Goal: Task Accomplishment & Management: Complete application form

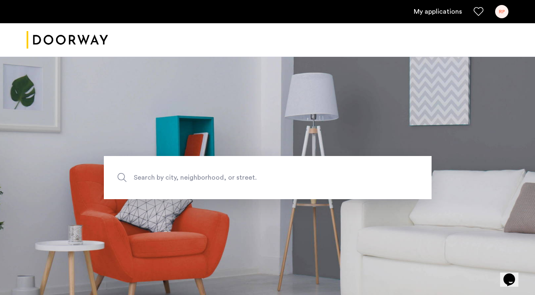
click at [498, 11] on div "RP" at bounding box center [501, 11] width 13 height 13
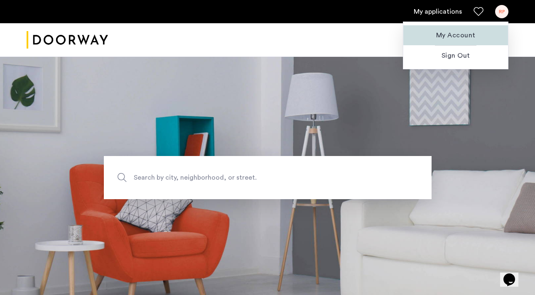
click at [453, 41] on button "My Account" at bounding box center [455, 35] width 105 height 20
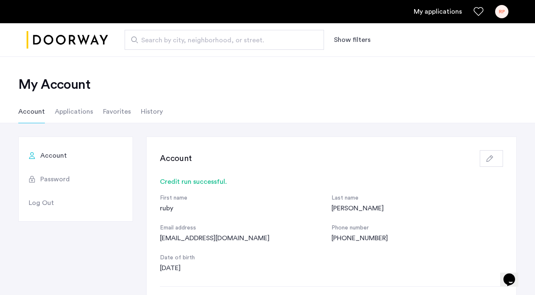
click at [76, 111] on li "Applications" at bounding box center [74, 111] width 38 height 23
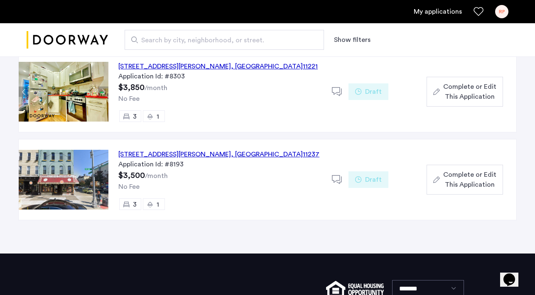
scroll to position [106, 0]
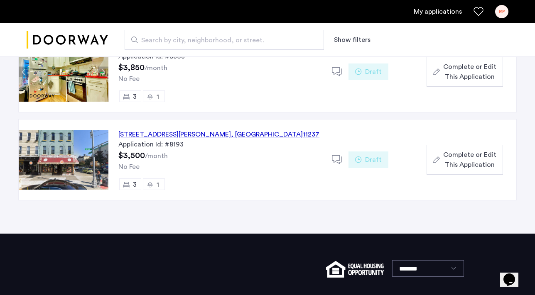
click at [213, 138] on div "107 Wilson Avenue, Unit 2R, Brooklyn , NY 11237" at bounding box center [218, 135] width 201 height 10
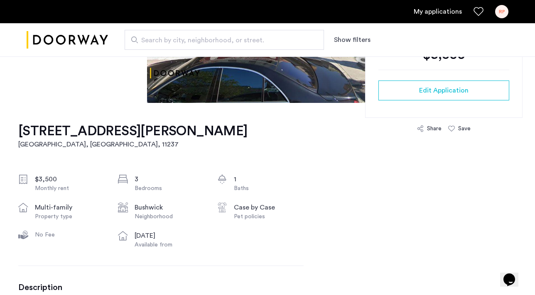
scroll to position [79, 0]
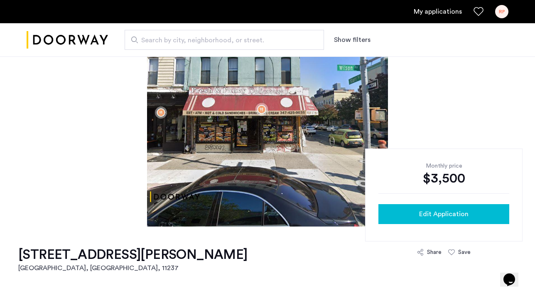
click at [423, 212] on span "Edit Application" at bounding box center [443, 214] width 49 height 10
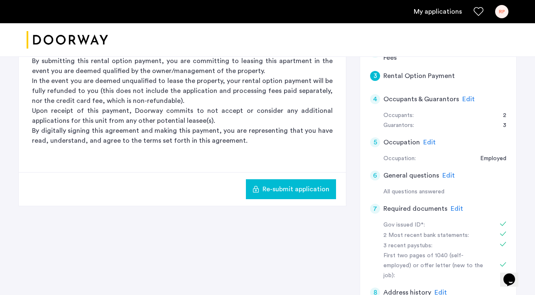
scroll to position [219, 0]
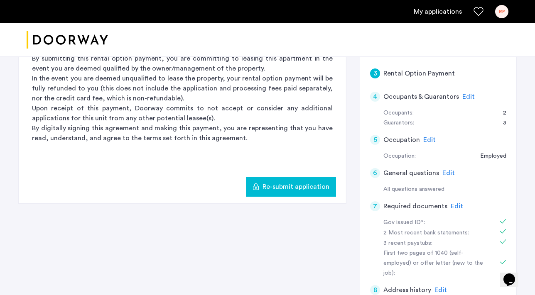
click at [453, 205] on span "Edit" at bounding box center [457, 206] width 12 height 7
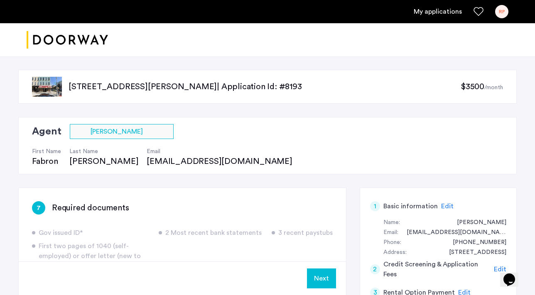
scroll to position [0, 0]
